Goal: Use online tool/utility

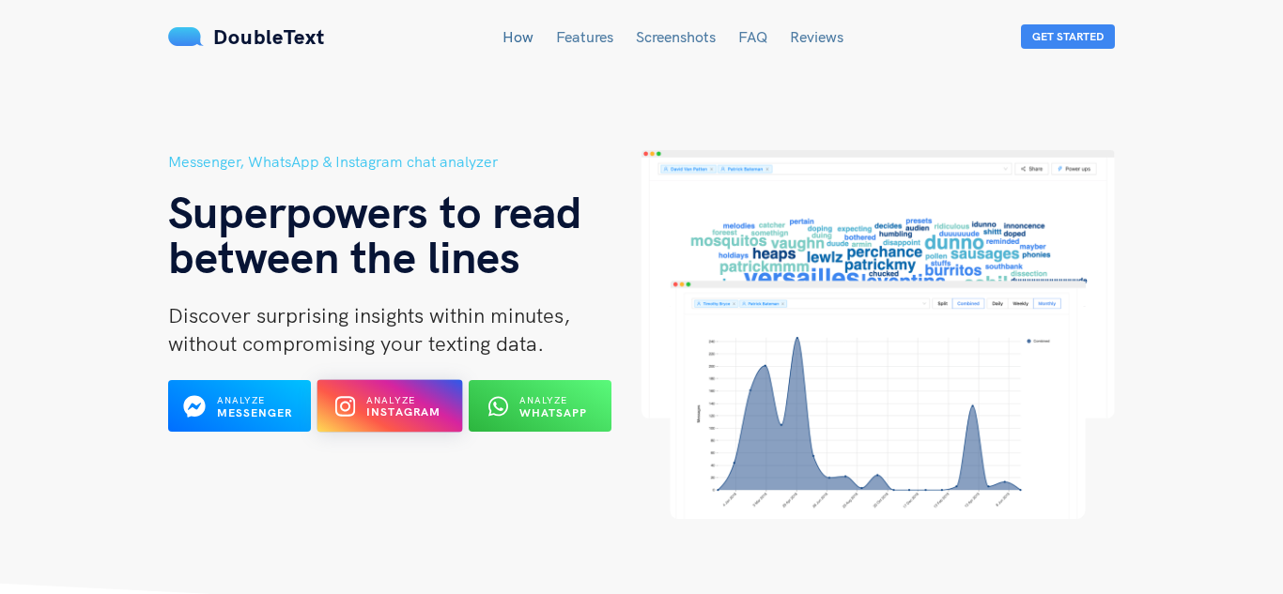
click at [383, 396] on span "Analyze" at bounding box center [390, 400] width 49 height 12
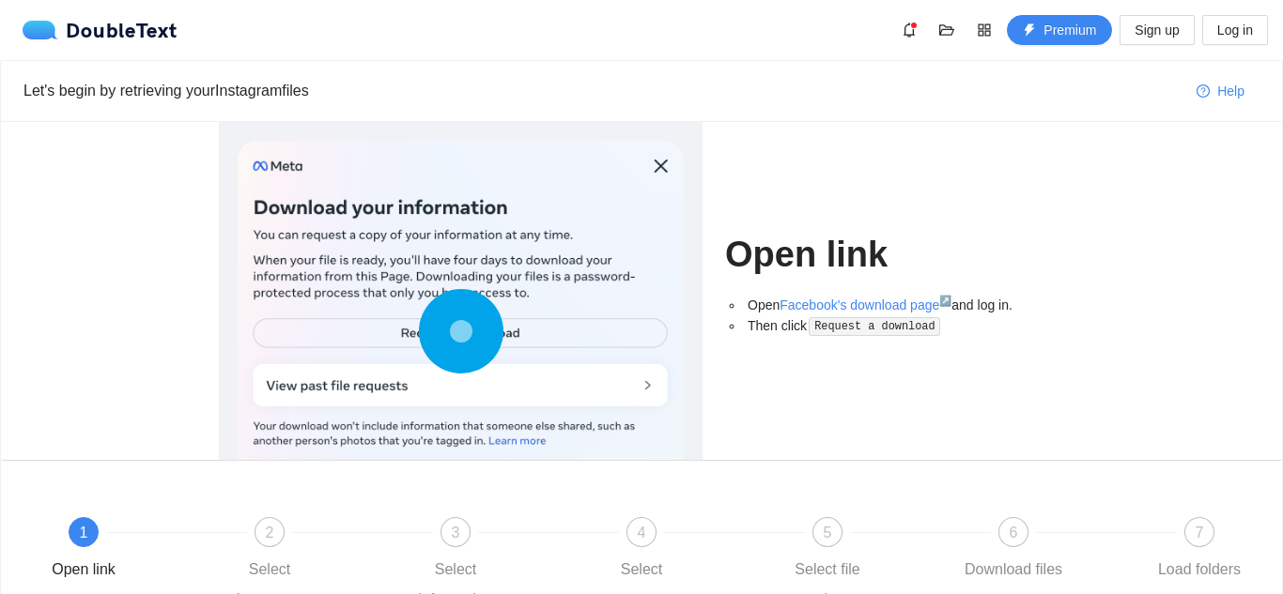
scroll to position [194, 0]
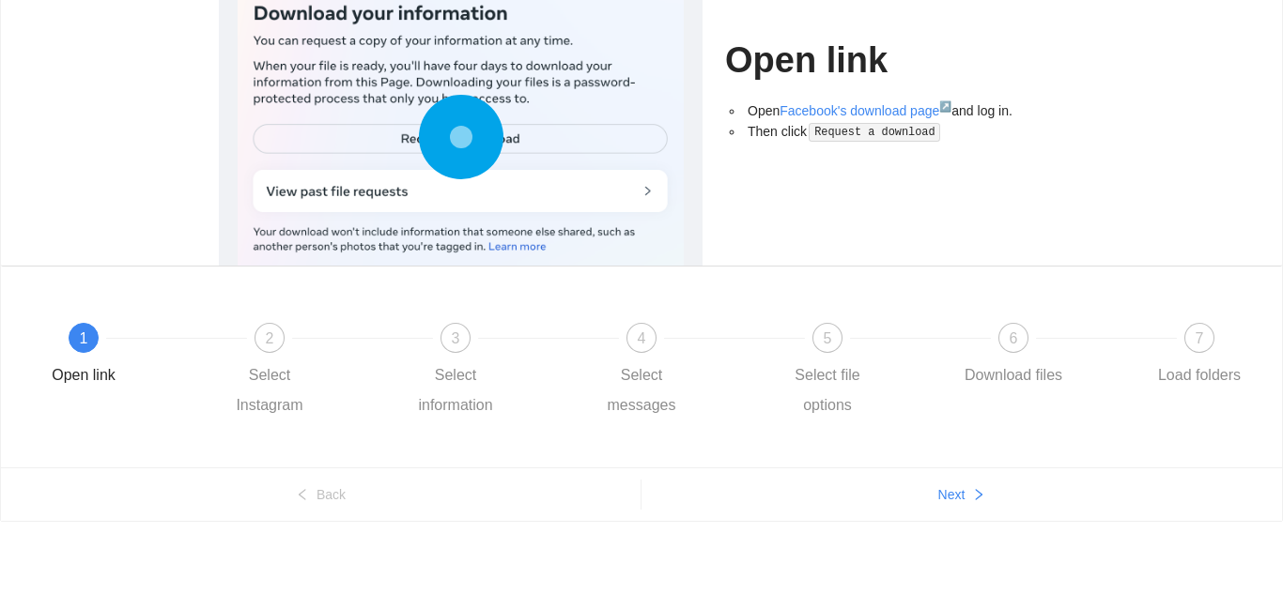
click at [454, 129] on circle at bounding box center [460, 136] width 27 height 27
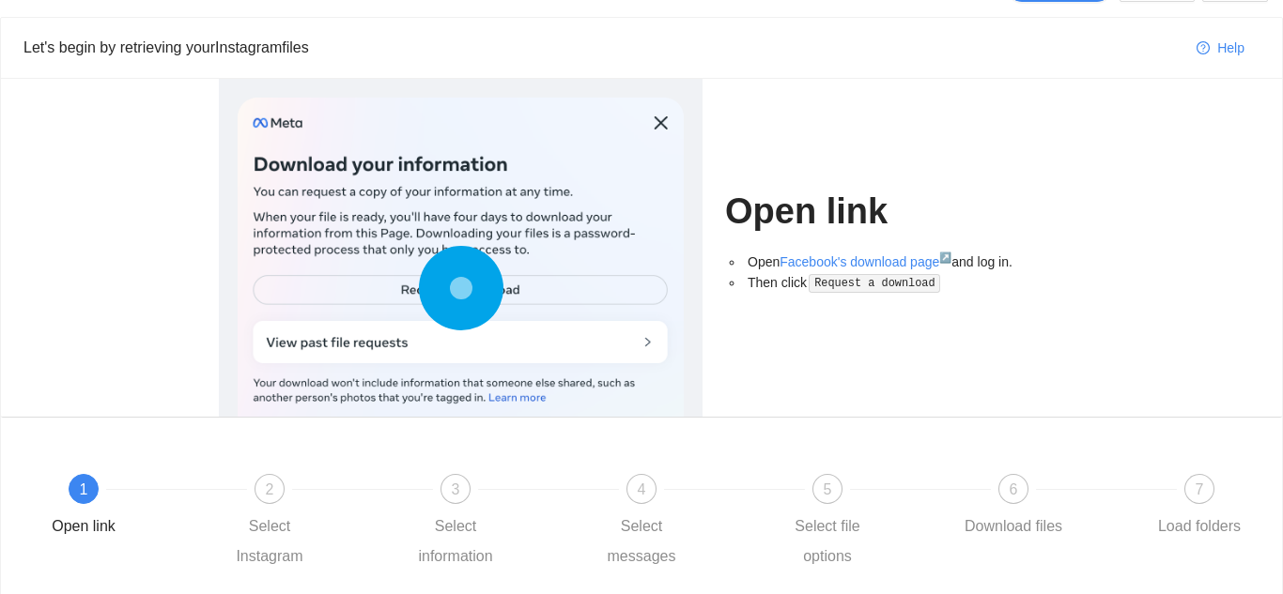
scroll to position [39, 0]
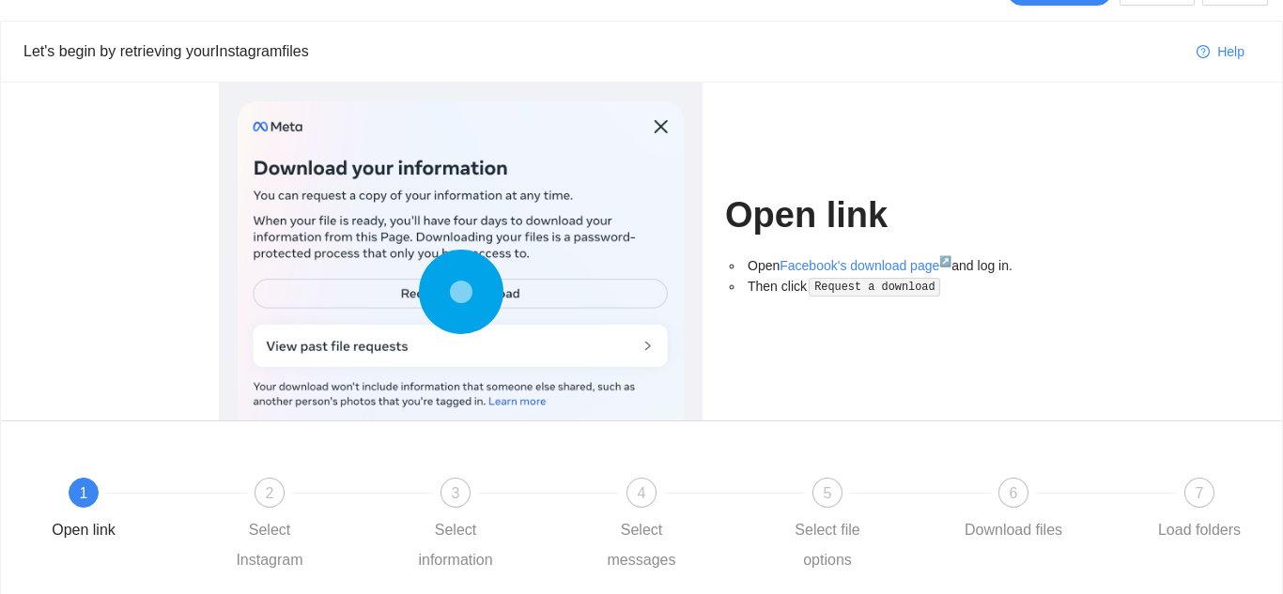
click at [661, 127] on div at bounding box center [461, 296] width 446 height 390
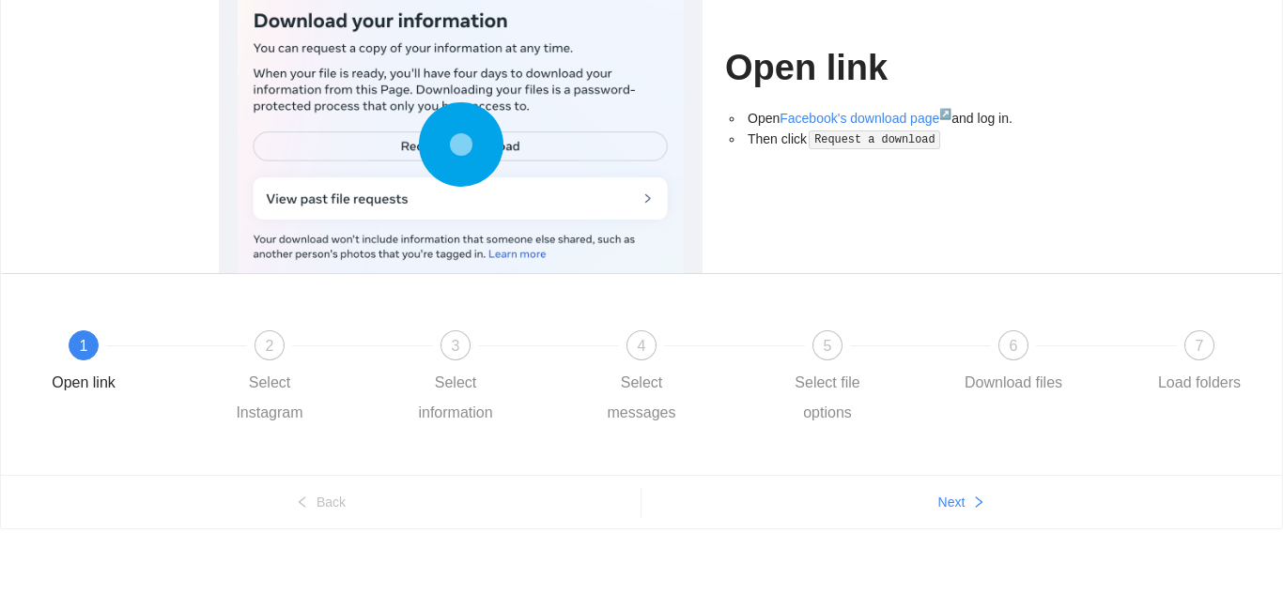
scroll to position [194, 0]
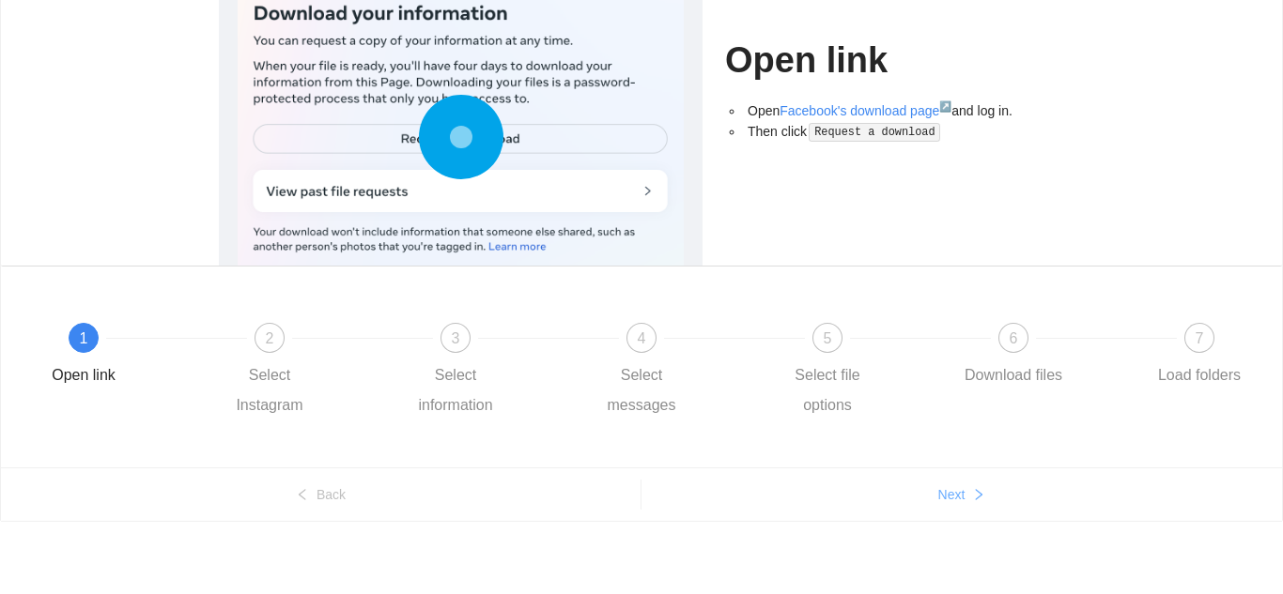
click at [962, 486] on span "Next" at bounding box center [951, 494] width 27 height 21
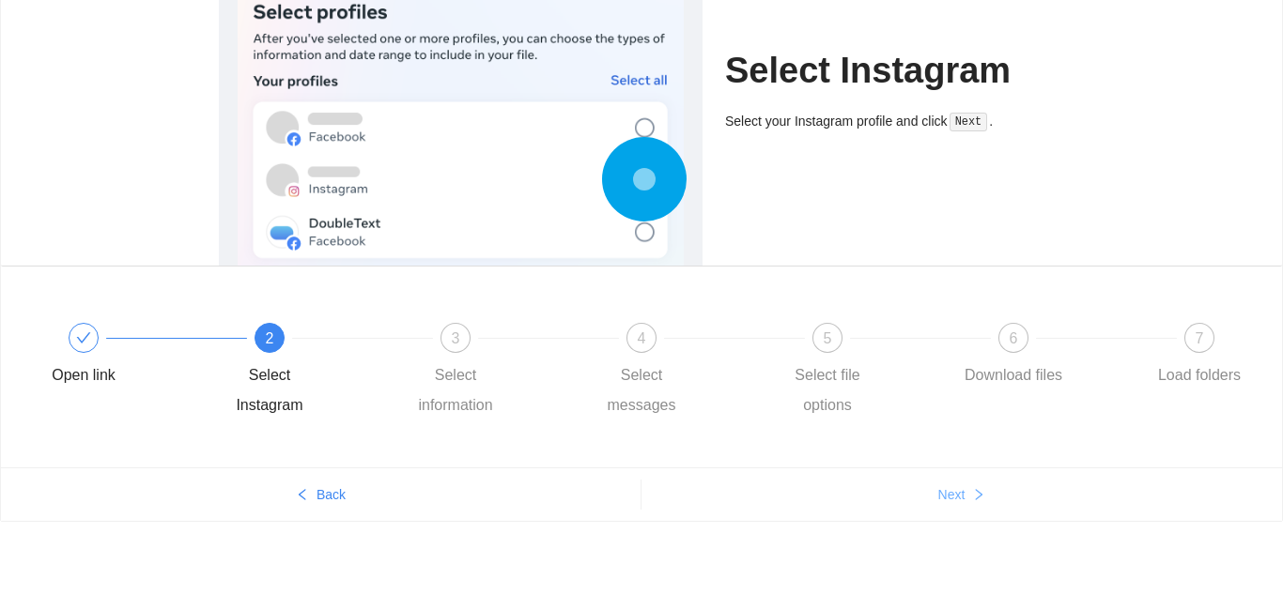
click at [973, 498] on icon "right" at bounding box center [978, 494] width 13 height 13
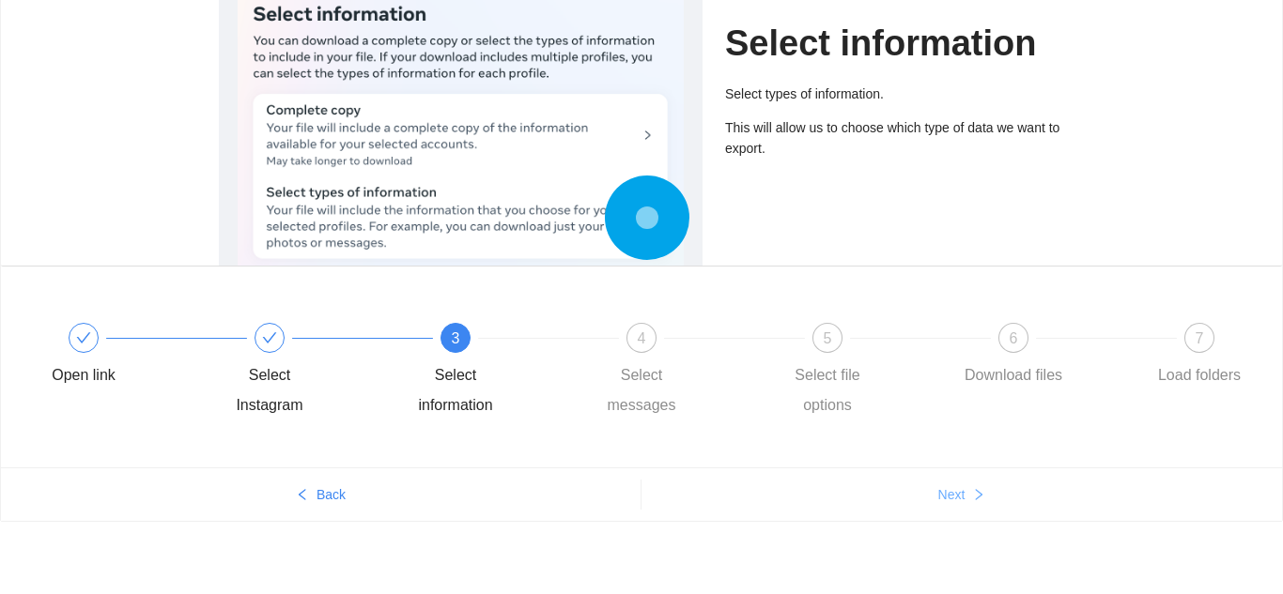
click at [973, 498] on icon "right" at bounding box center [978, 494] width 13 height 13
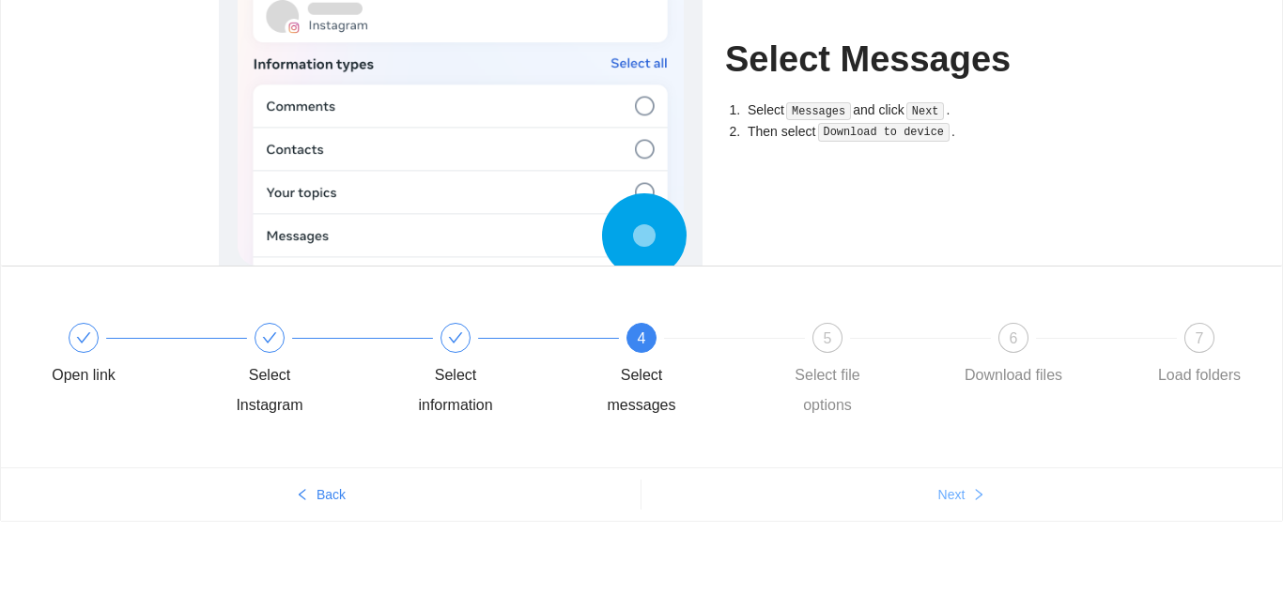
click at [973, 498] on icon "right" at bounding box center [978, 494] width 13 height 13
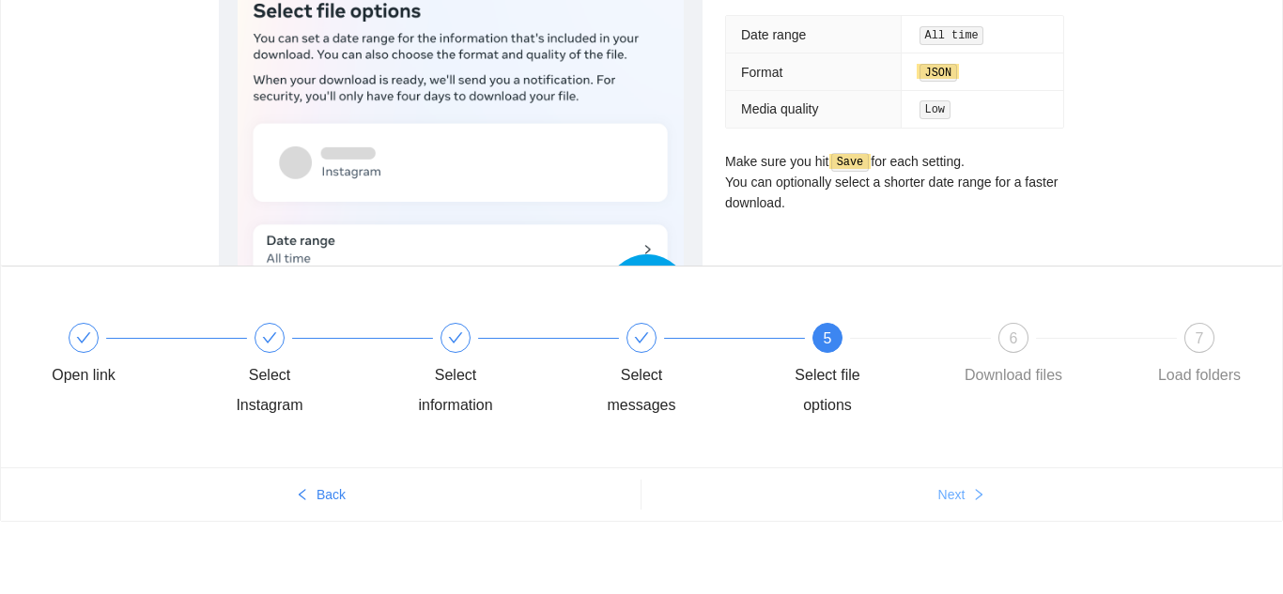
click at [973, 498] on icon "right" at bounding box center [978, 494] width 13 height 13
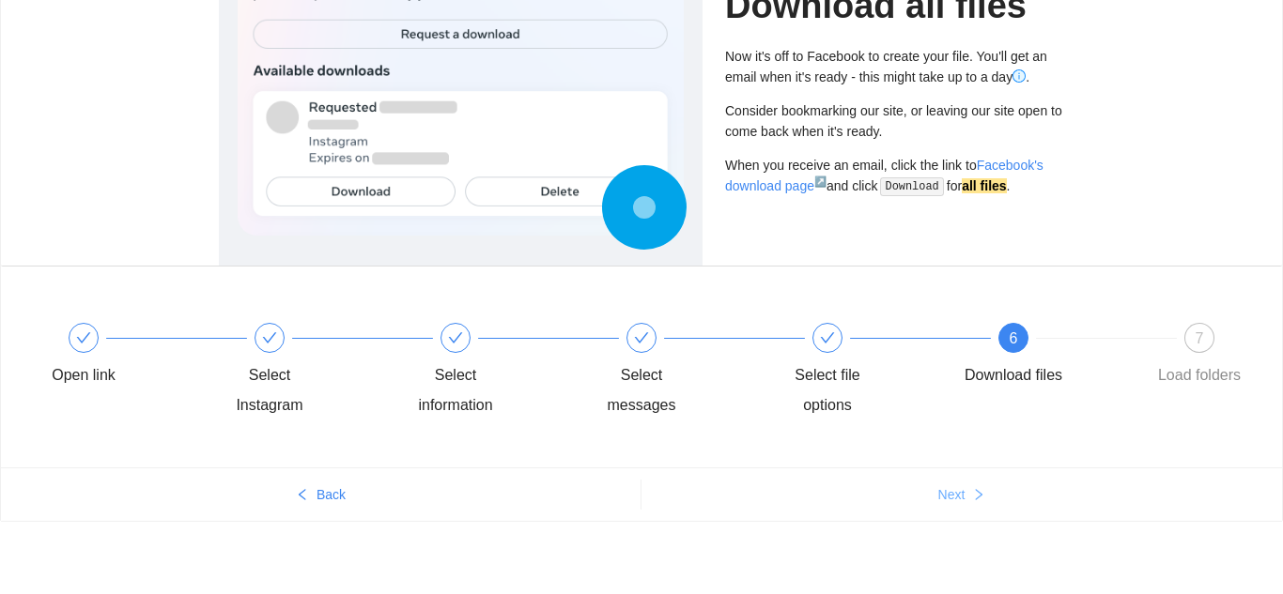
click at [973, 498] on icon "right" at bounding box center [978, 494] width 13 height 13
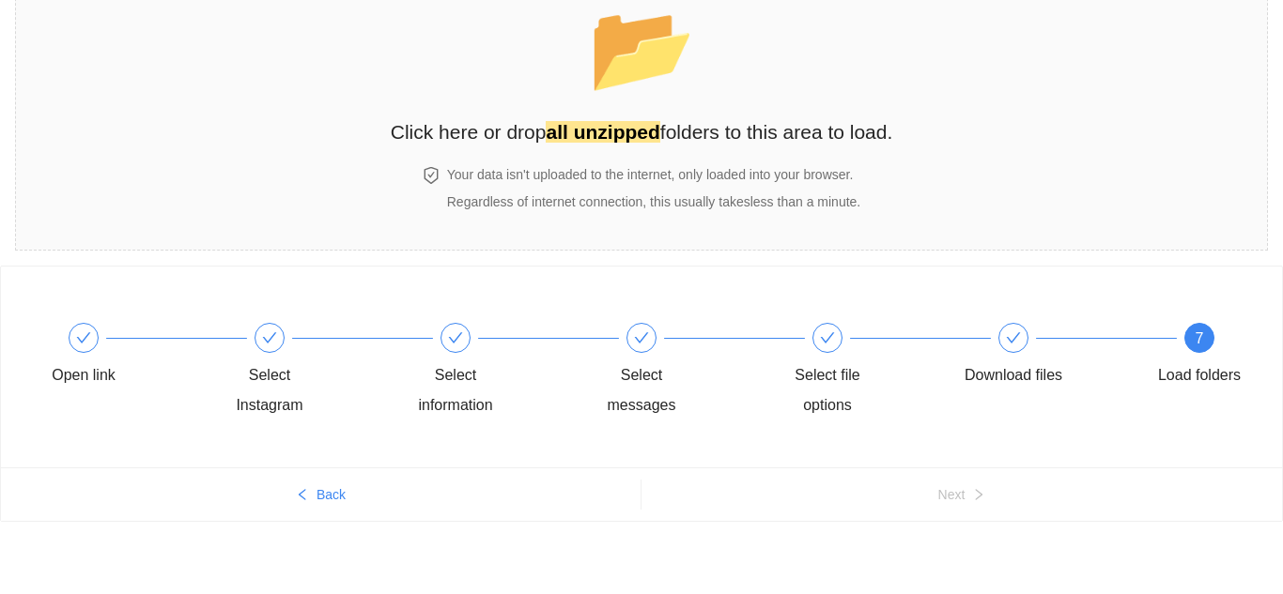
scroll to position [0, 0]
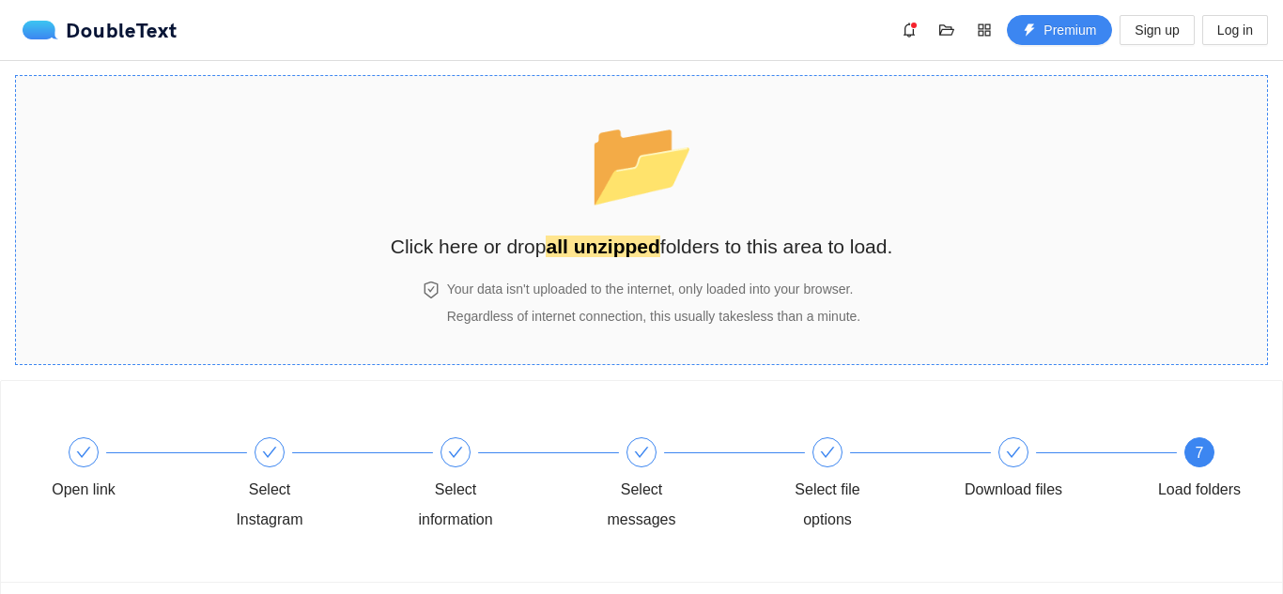
click at [616, 238] on strong "all unzipped" at bounding box center [603, 247] width 114 height 22
